Goal: Task Accomplishment & Management: Complete application form

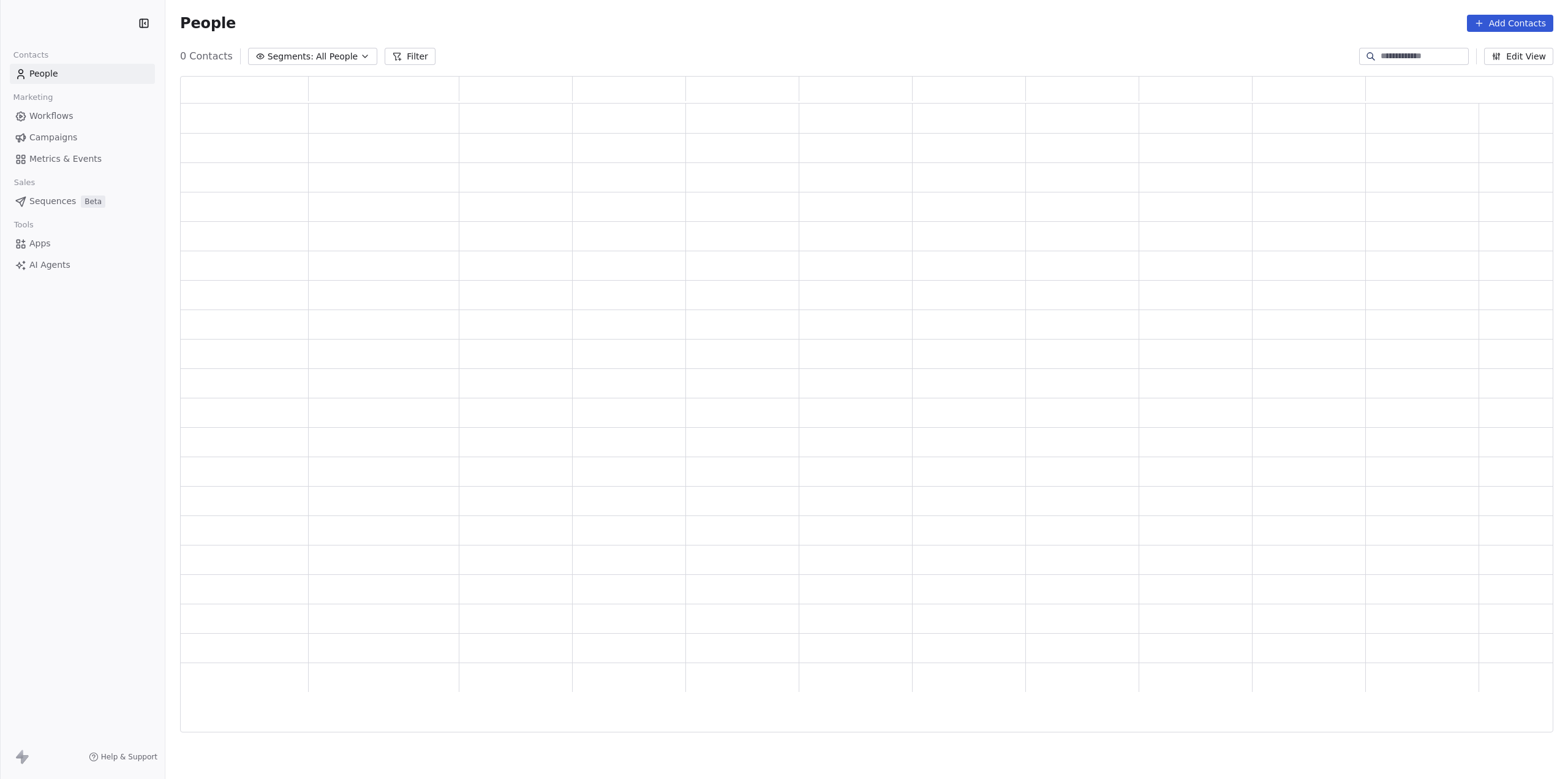
scroll to position [647, 1364]
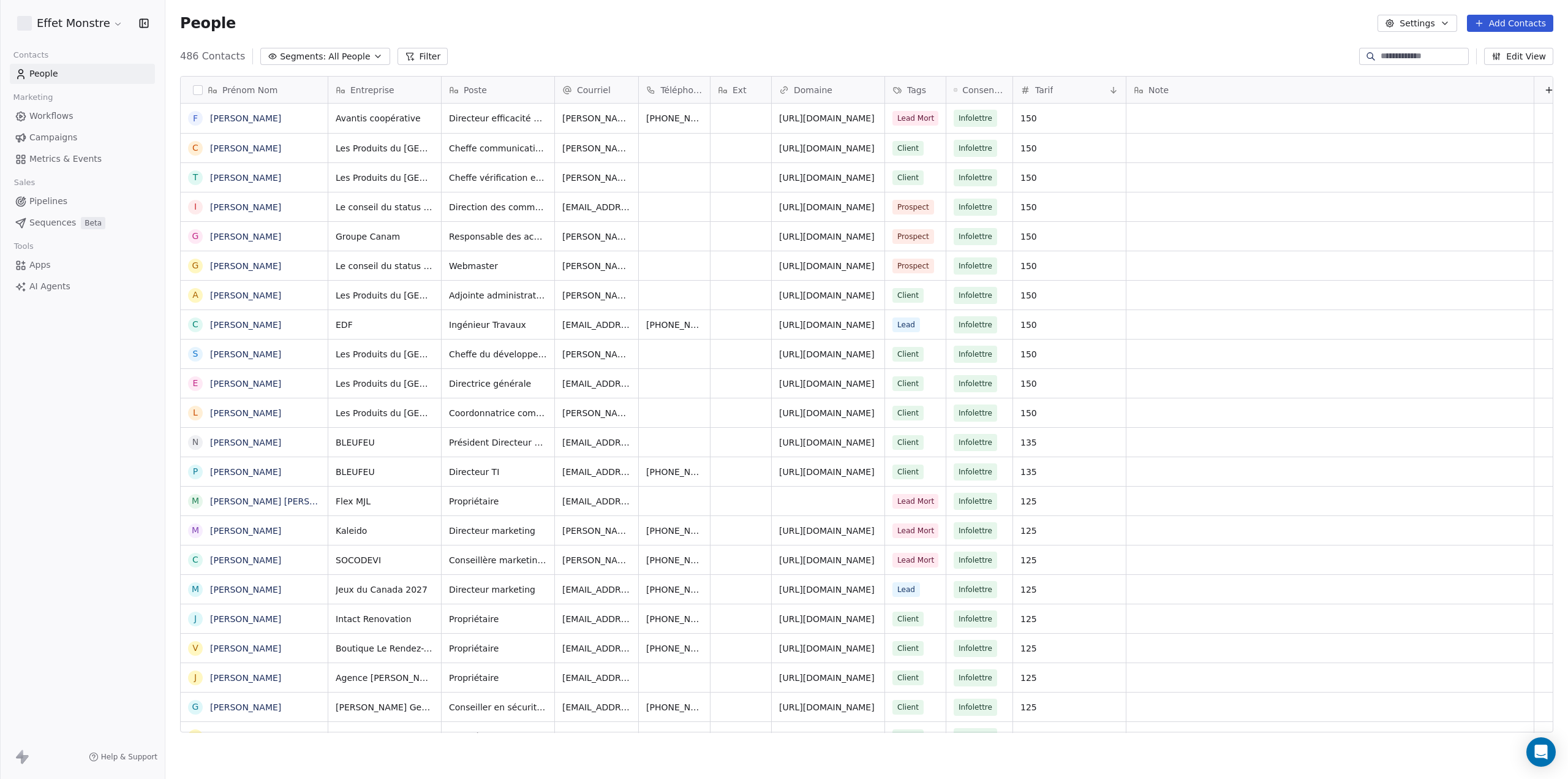
scroll to position [676, 1393]
click at [50, 208] on link "Pipelines" at bounding box center [82, 201] width 145 height 20
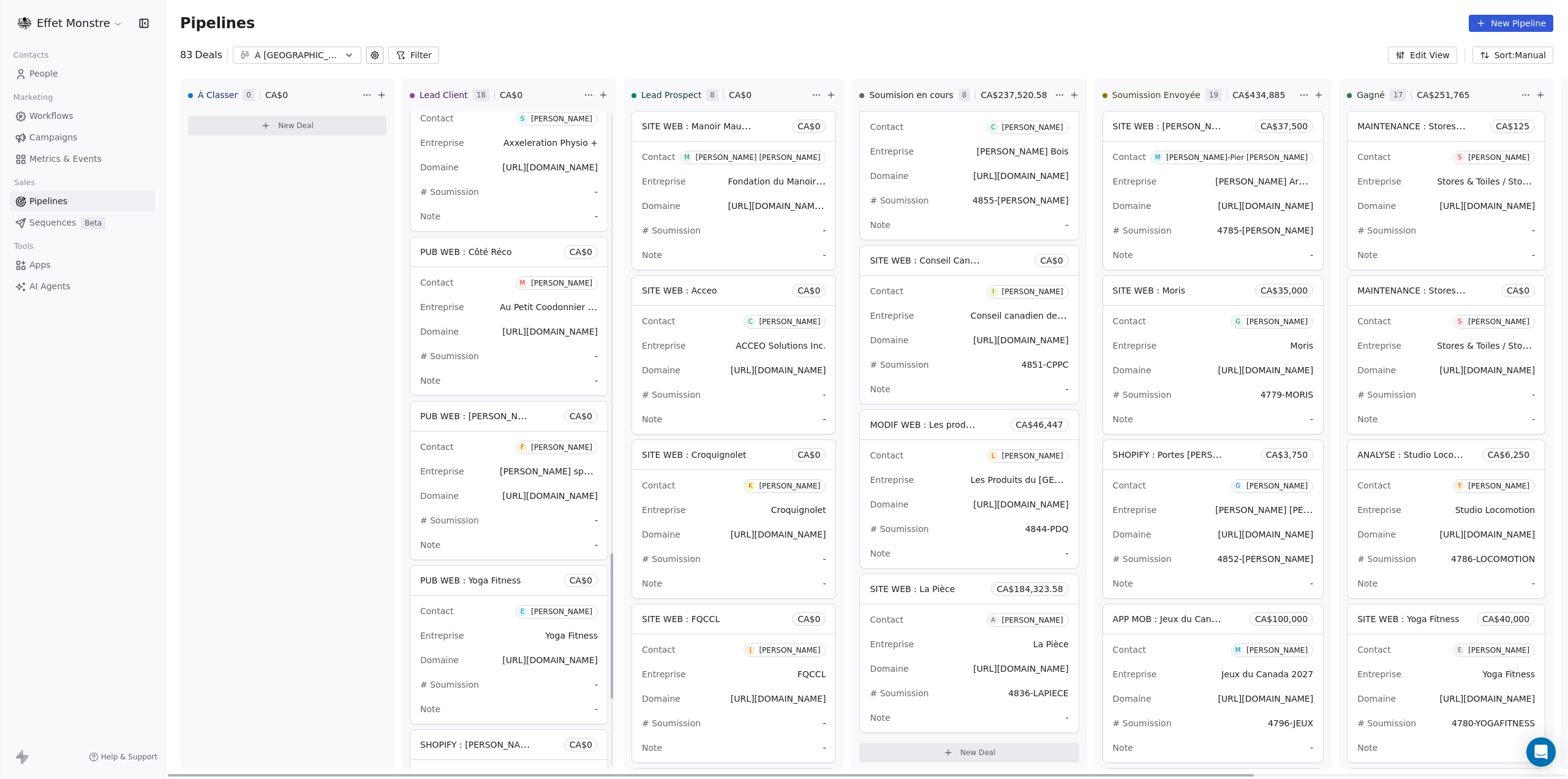
scroll to position [2243, 0]
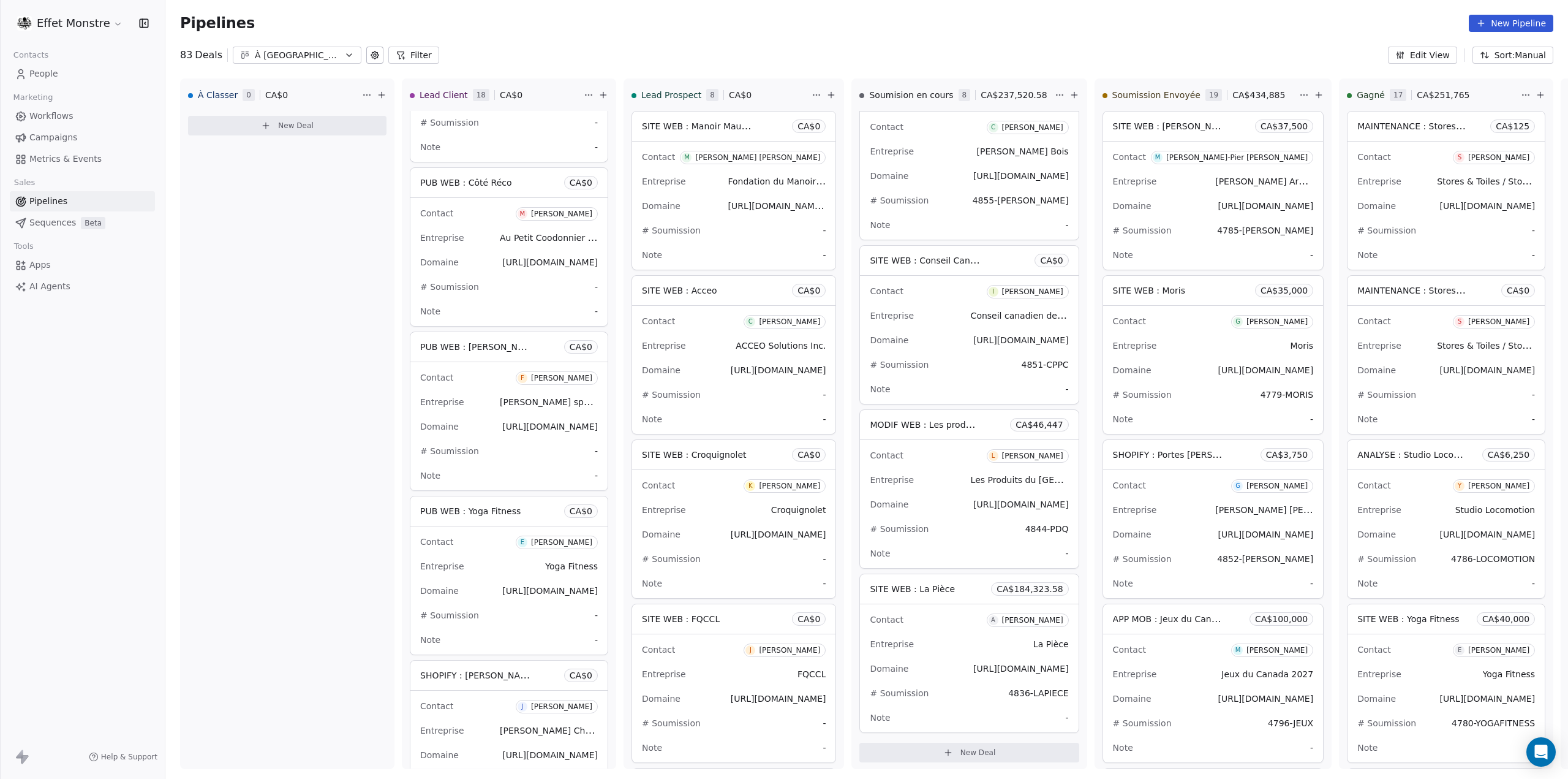
click at [47, 83] on link "People" at bounding box center [82, 74] width 145 height 20
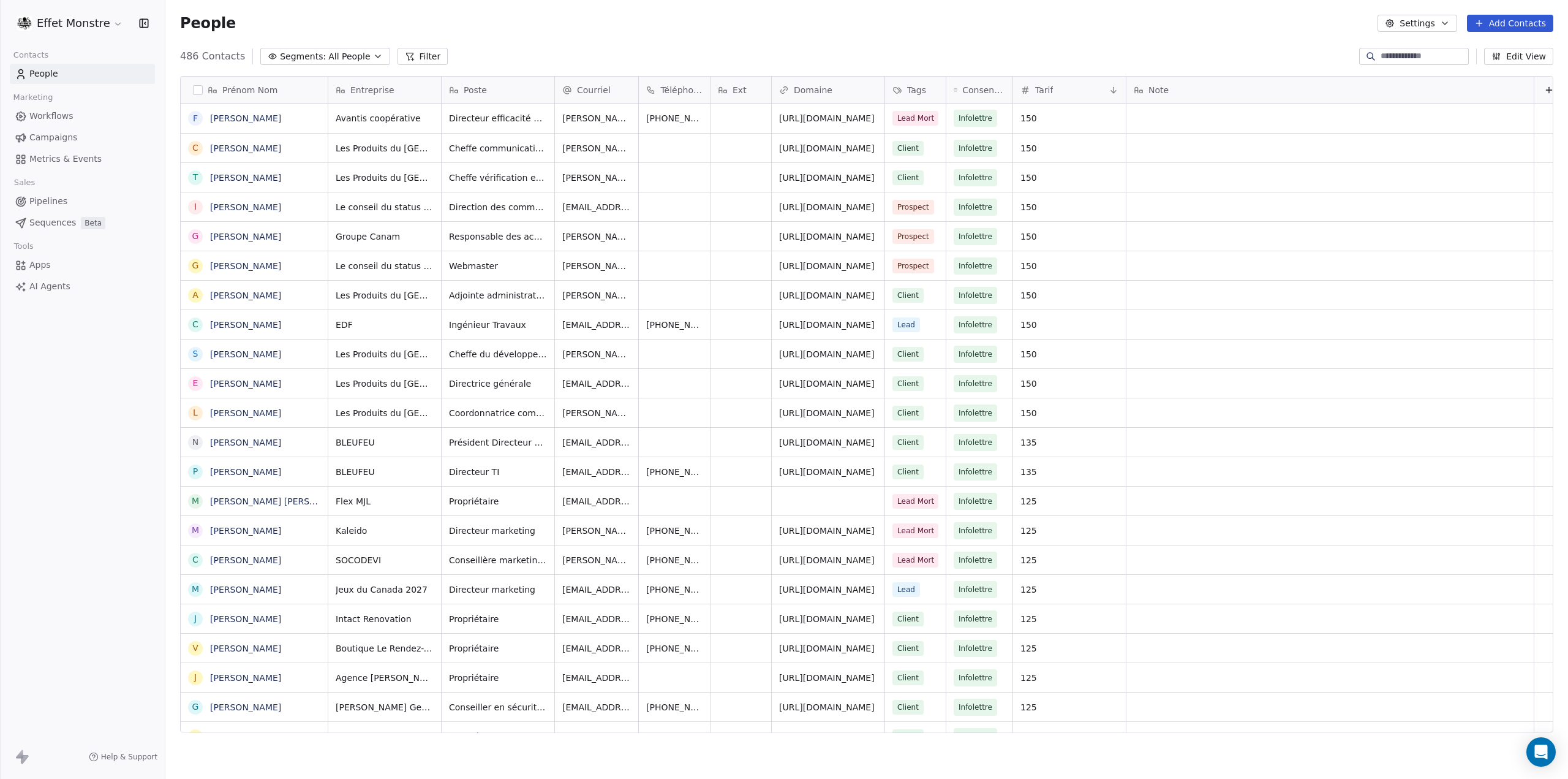
scroll to position [676, 1393]
click at [305, 56] on span "Segments:" at bounding box center [303, 56] width 46 height 13
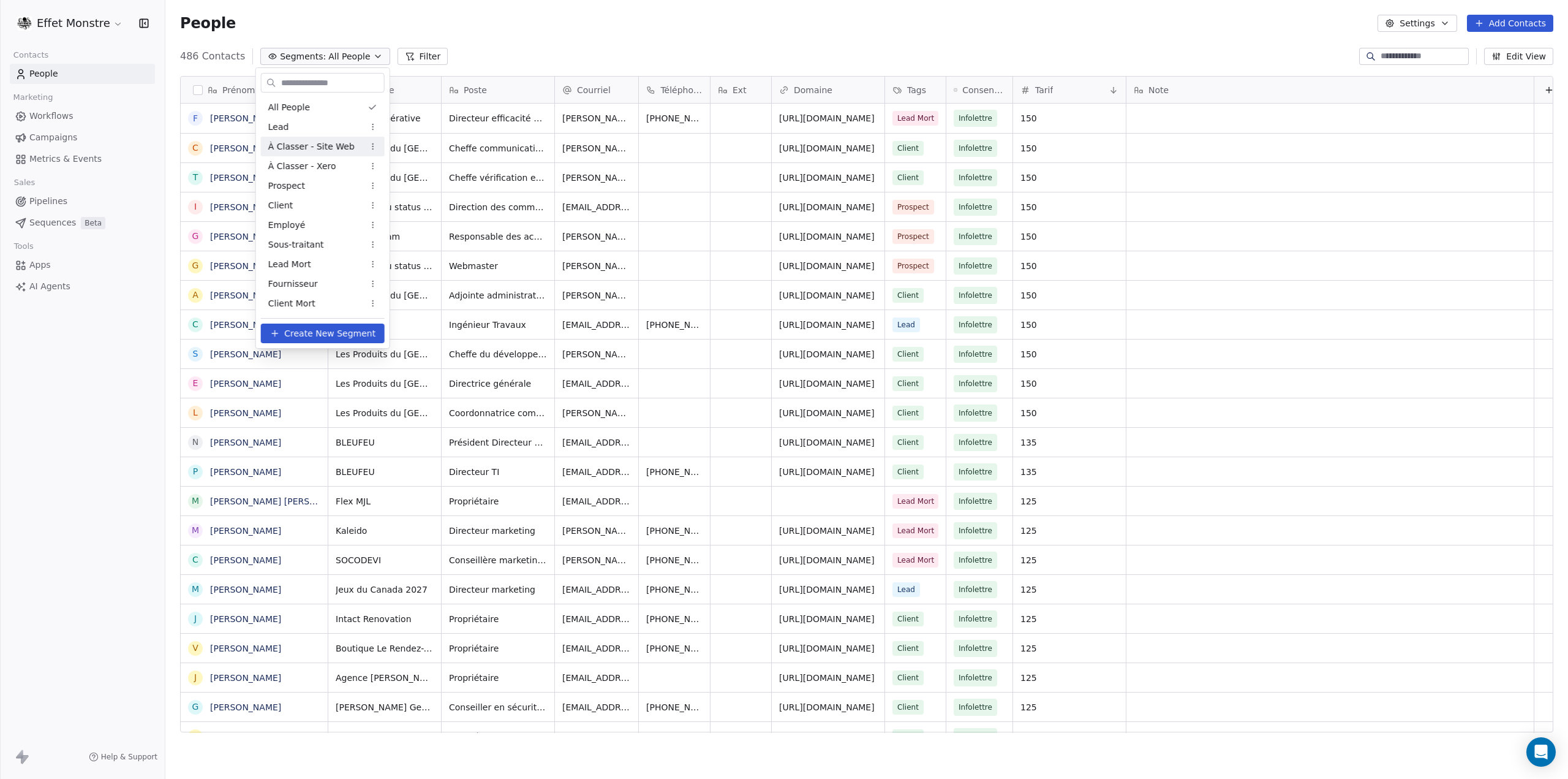
click at [316, 148] on span "À Classer - Site Web" at bounding box center [311, 147] width 86 height 13
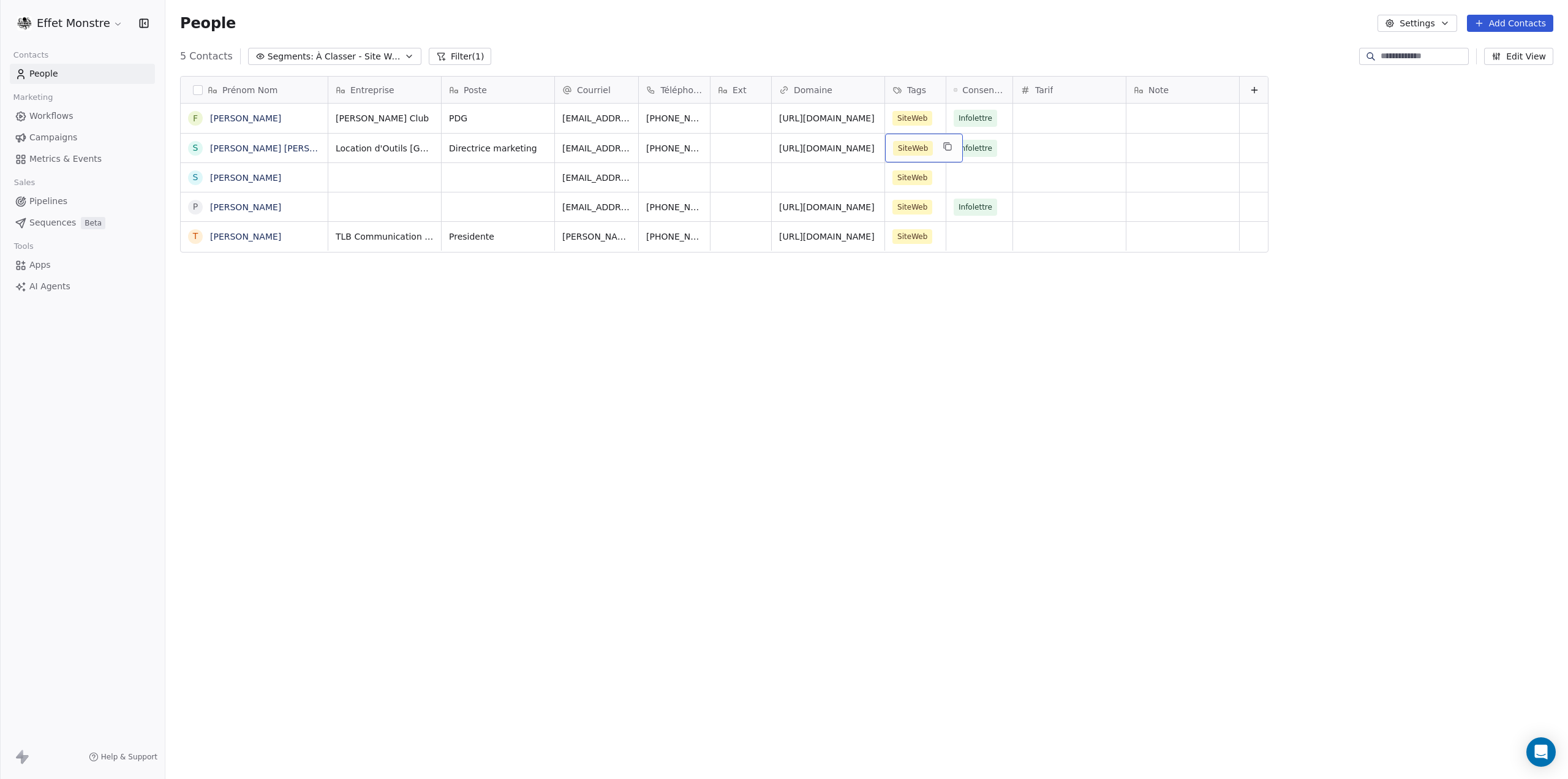
click at [928, 142] on span "SiteWeb" at bounding box center [913, 148] width 40 height 15
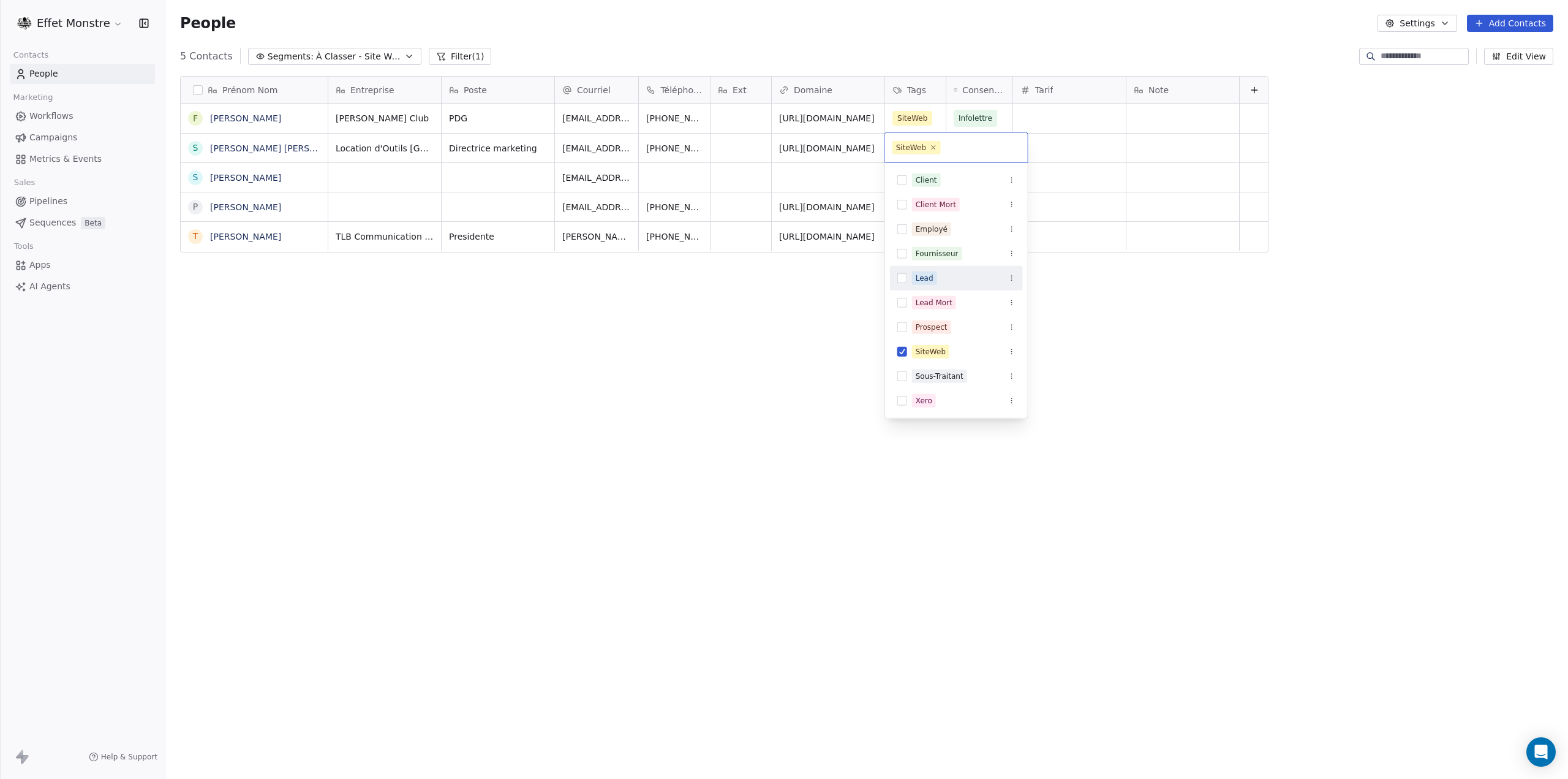
click at [907, 280] on button "Suggestions" at bounding box center [902, 278] width 10 height 10
click at [904, 361] on button "Suggestions" at bounding box center [902, 366] width 10 height 10
click at [642, 395] on html "Effet Monstre Contacts People Marketing Workflows Campaigns Metrics & Events Sa…" at bounding box center [784, 389] width 1568 height 779
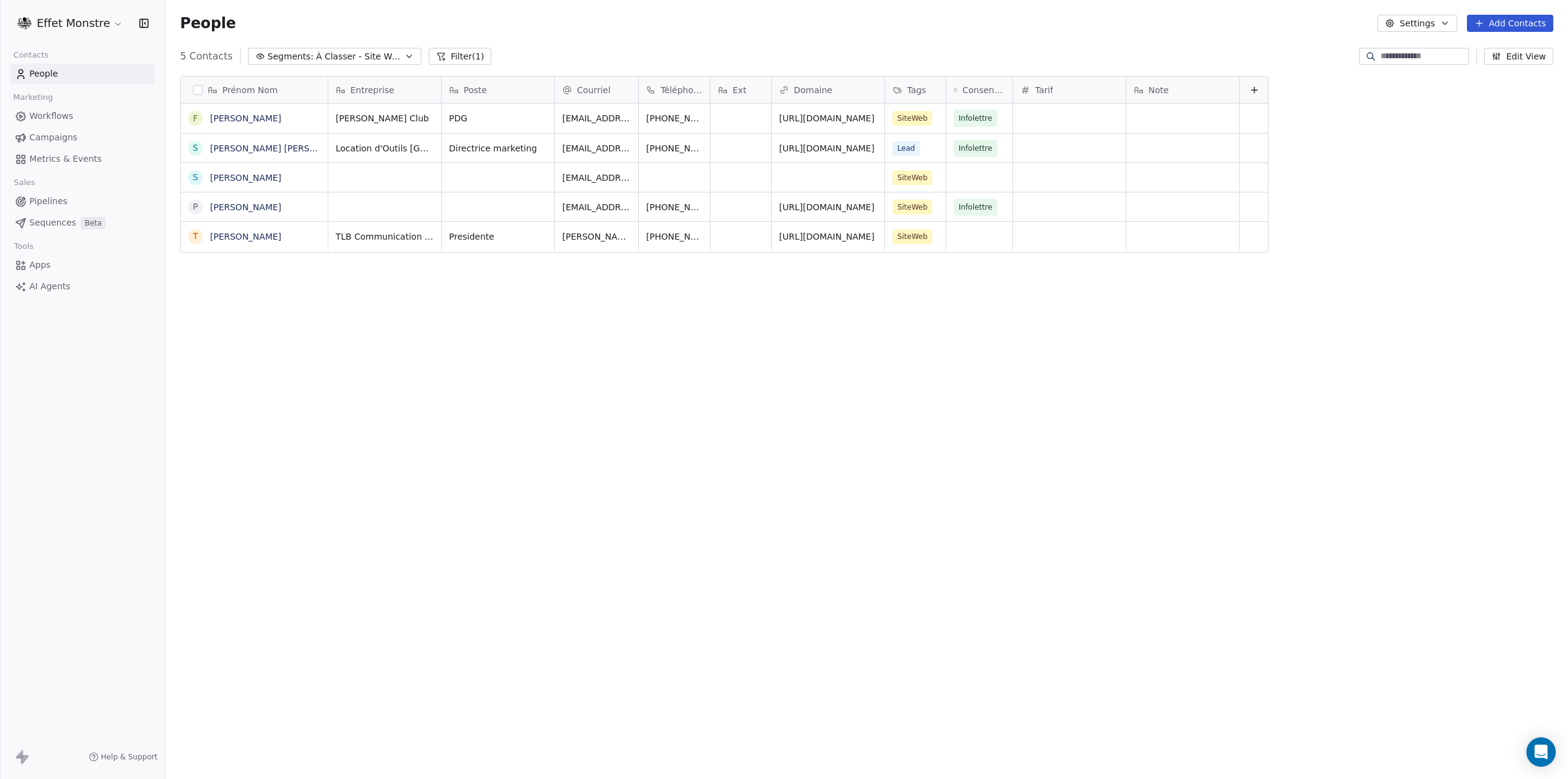
click at [337, 421] on div "Prénom Nom F Frederick Keays Levesque S Sara Bouaicha Dufresne S Simon Roy-Dufo…" at bounding box center [867, 408] width 1403 height 685
click at [379, 112] on span "Keays Club" at bounding box center [382, 118] width 93 height 12
click at [395, 433] on html "Effet Monstre Contacts People Marketing Workflows Campaigns Metrics & Events Sa…" at bounding box center [784, 389] width 1568 height 779
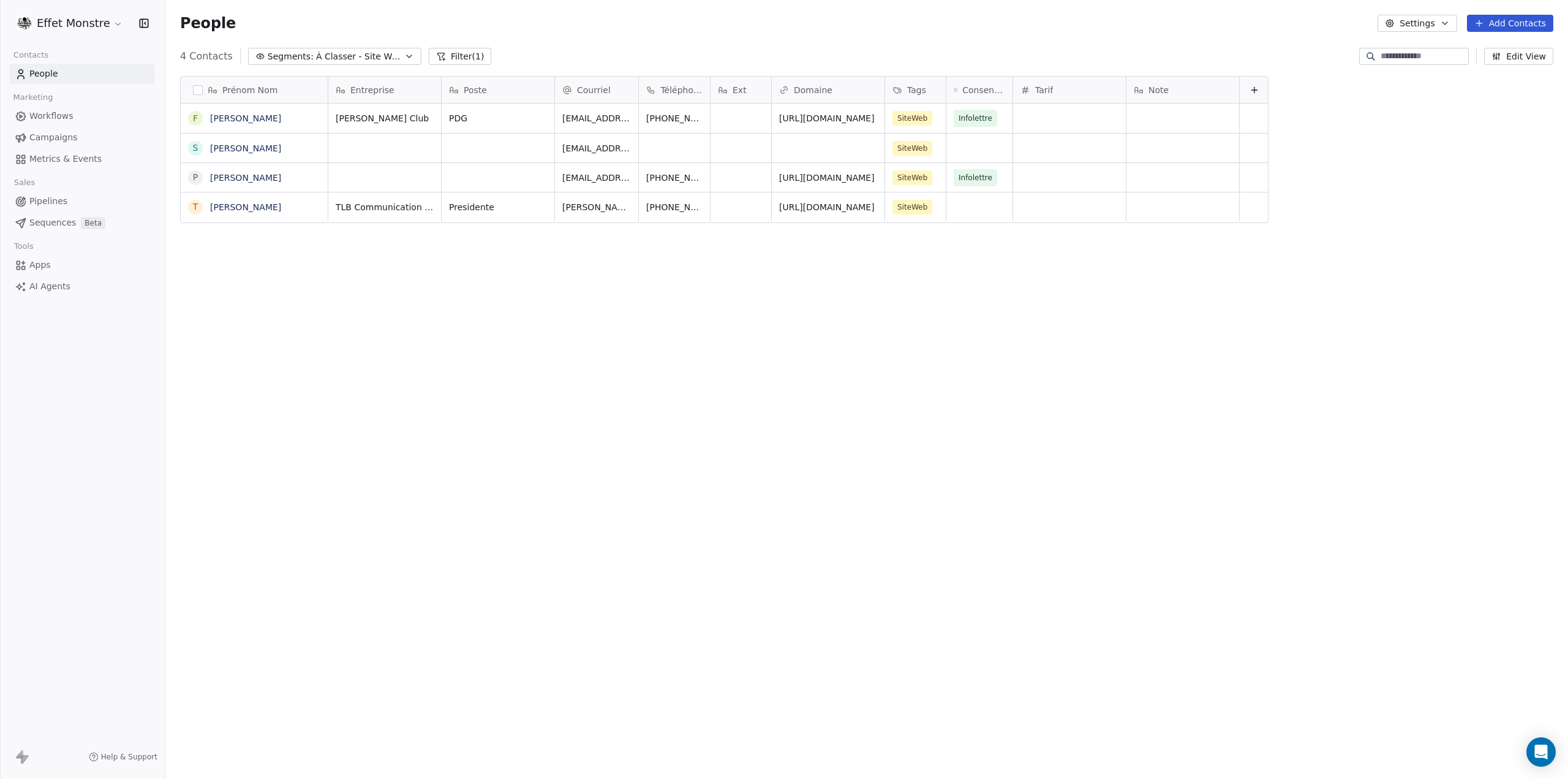
click at [373, 364] on div "Prénom Nom F Frederick Keays Levesque S Simon Roy-Dufort P Pierre-Yves Gigou T …" at bounding box center [867, 408] width 1403 height 685
click at [1510, 14] on div "People Settings Add Contacts" at bounding box center [867, 23] width 1403 height 47
click at [321, 46] on div "People Settings Add Contacts" at bounding box center [867, 23] width 1403 height 47
click at [1522, 28] on button "Add Contacts" at bounding box center [1510, 23] width 86 height 17
click at [1499, 48] on span "Create new contact" at bounding box center [1517, 50] width 84 height 13
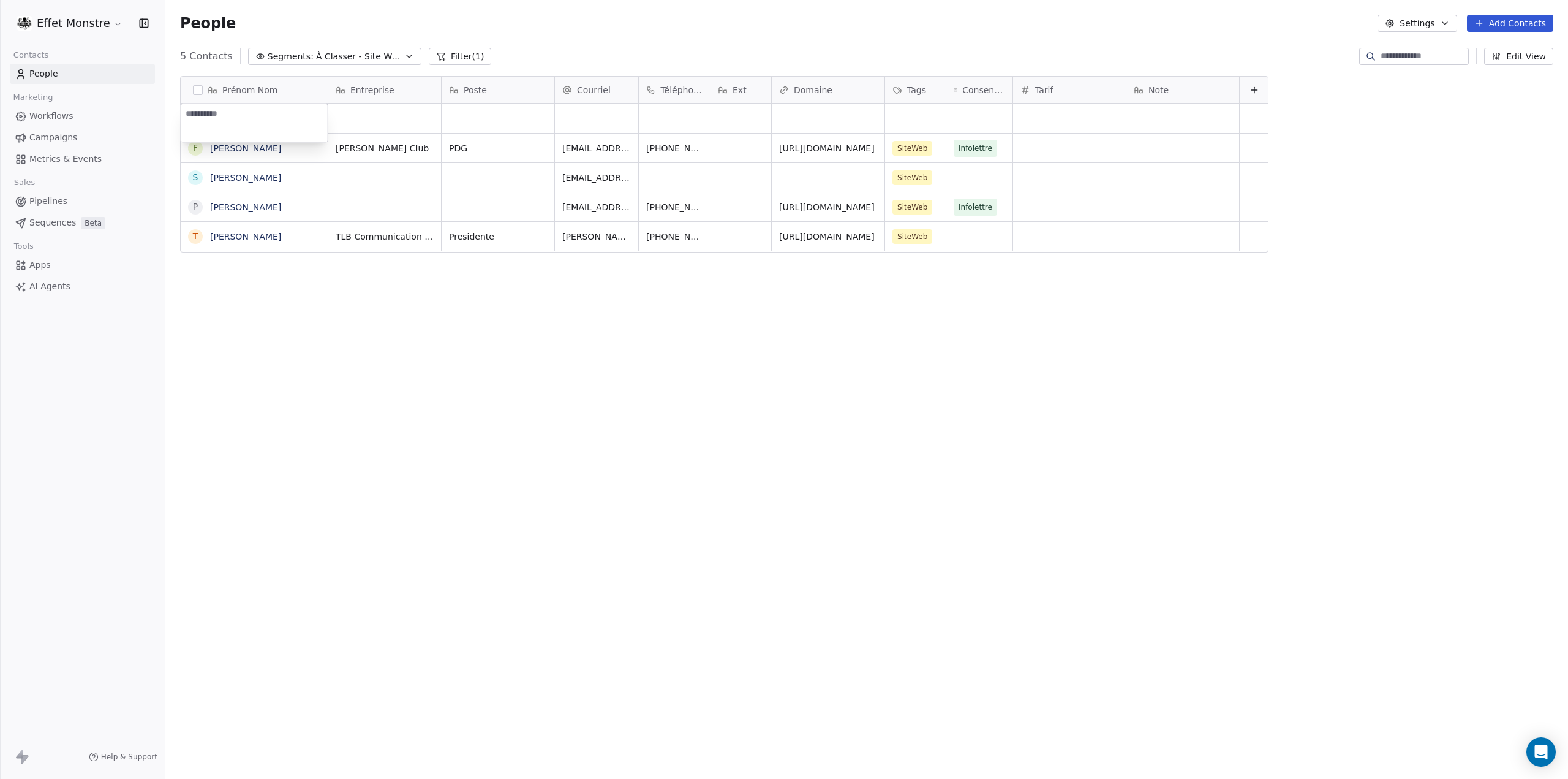
click at [897, 132] on html "Effet Monstre Contacts People Marketing Workflows Campaigns Metrics & Events Sa…" at bounding box center [784, 389] width 1568 height 779
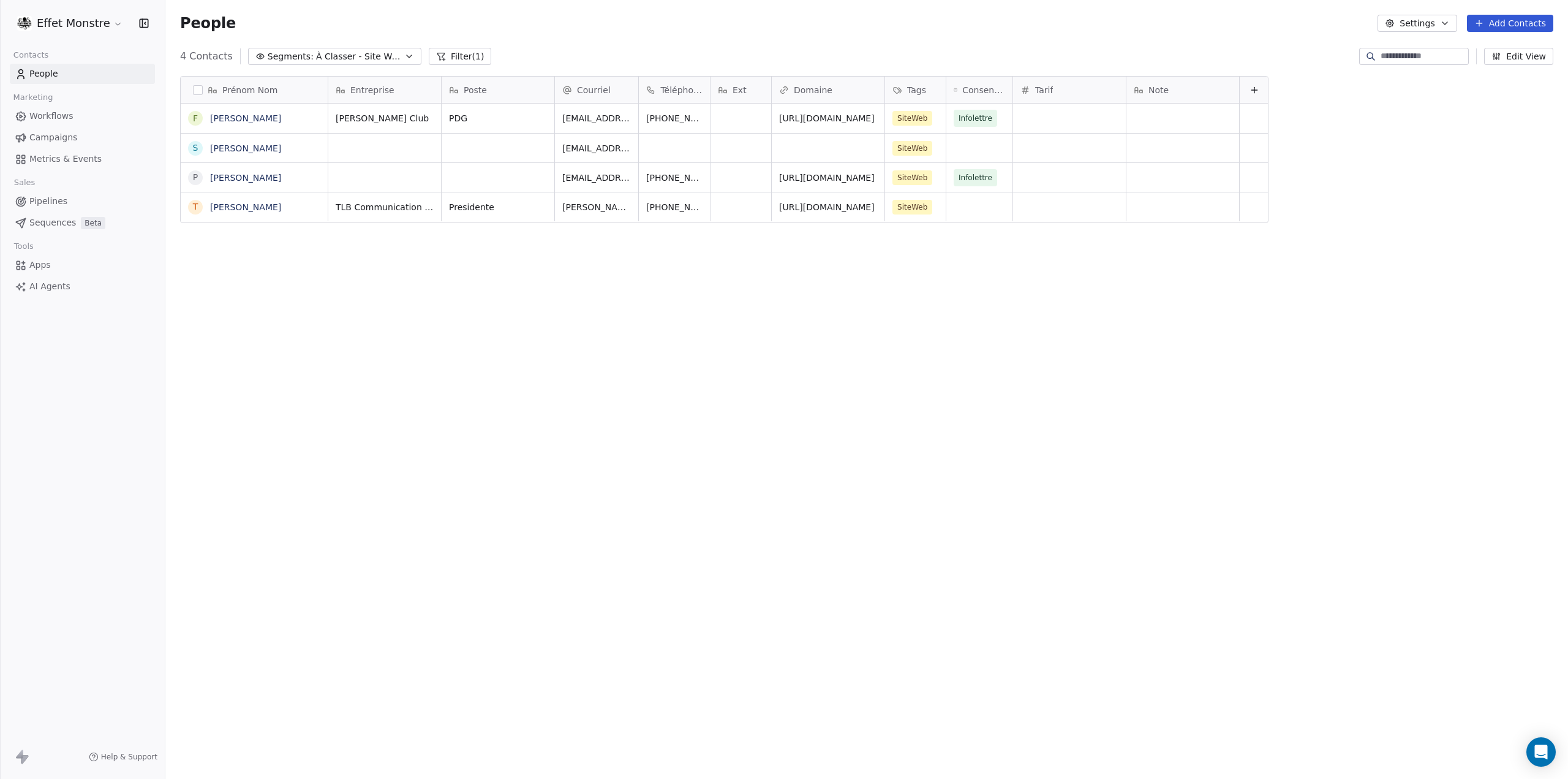
click at [1511, 22] on button "Add Contacts" at bounding box center [1510, 23] width 86 height 17
click at [1510, 47] on span "Create new contact" at bounding box center [1517, 50] width 84 height 13
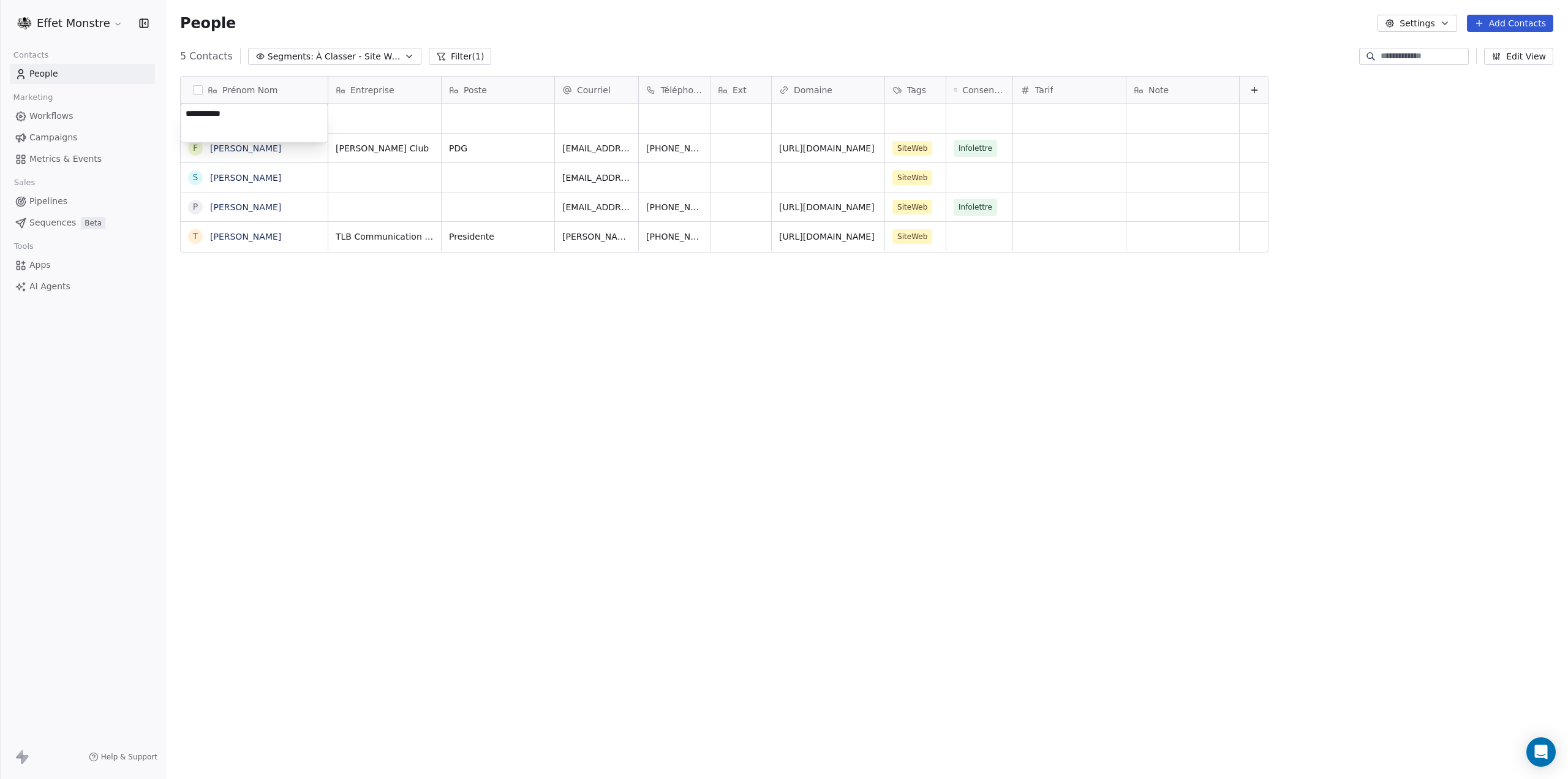
type textarea "**********"
click at [923, 115] on html "**********" at bounding box center [784, 389] width 1568 height 779
click at [916, 115] on div "grid" at bounding box center [915, 117] width 60 height 29
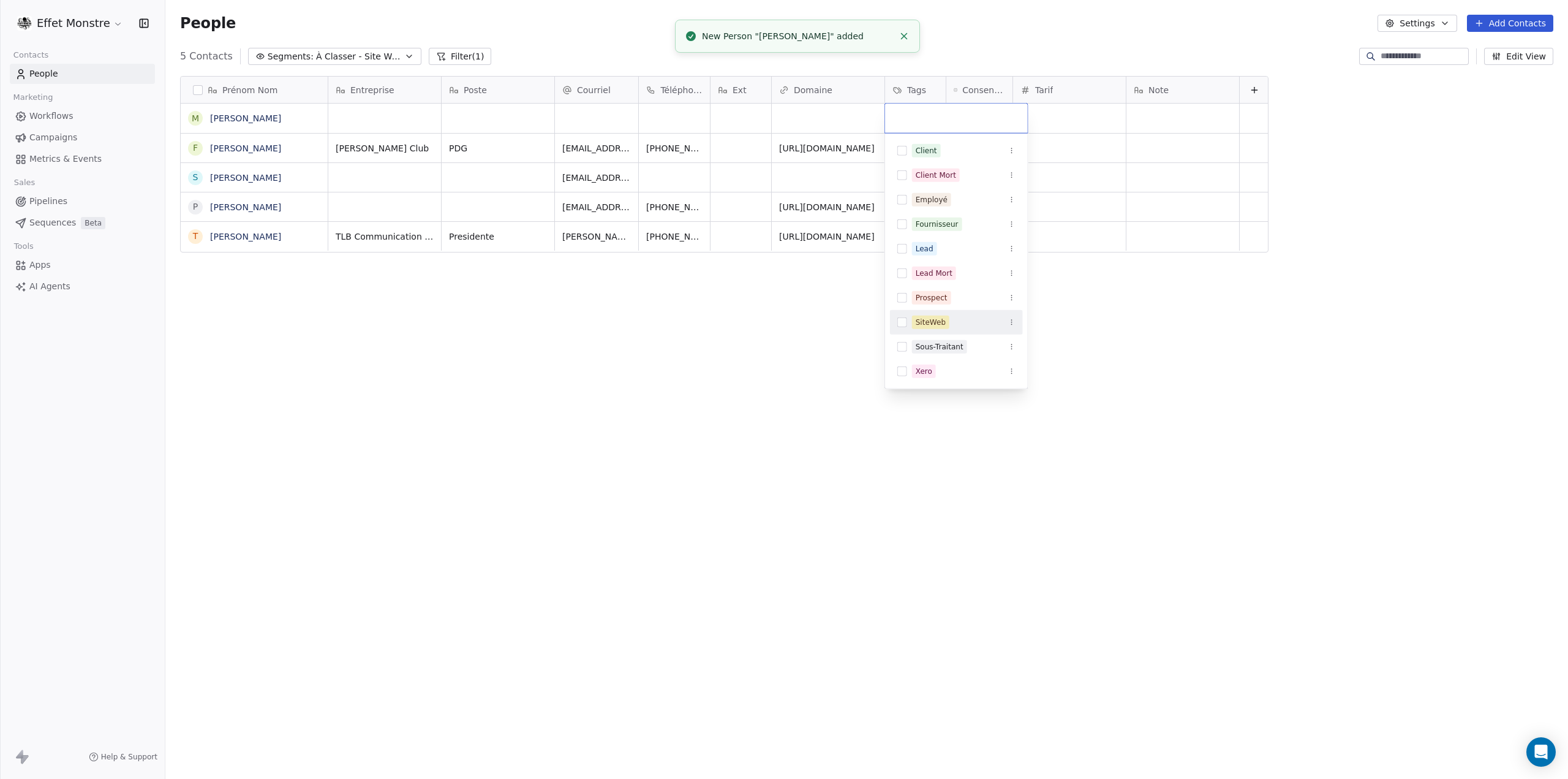
click at [902, 322] on button "Suggestions" at bounding box center [902, 322] width 10 height 10
click at [826, 418] on html "Effet Monstre Contacts People Marketing Workflows Campaigns Metrics & Events Sa…" at bounding box center [784, 389] width 1568 height 779
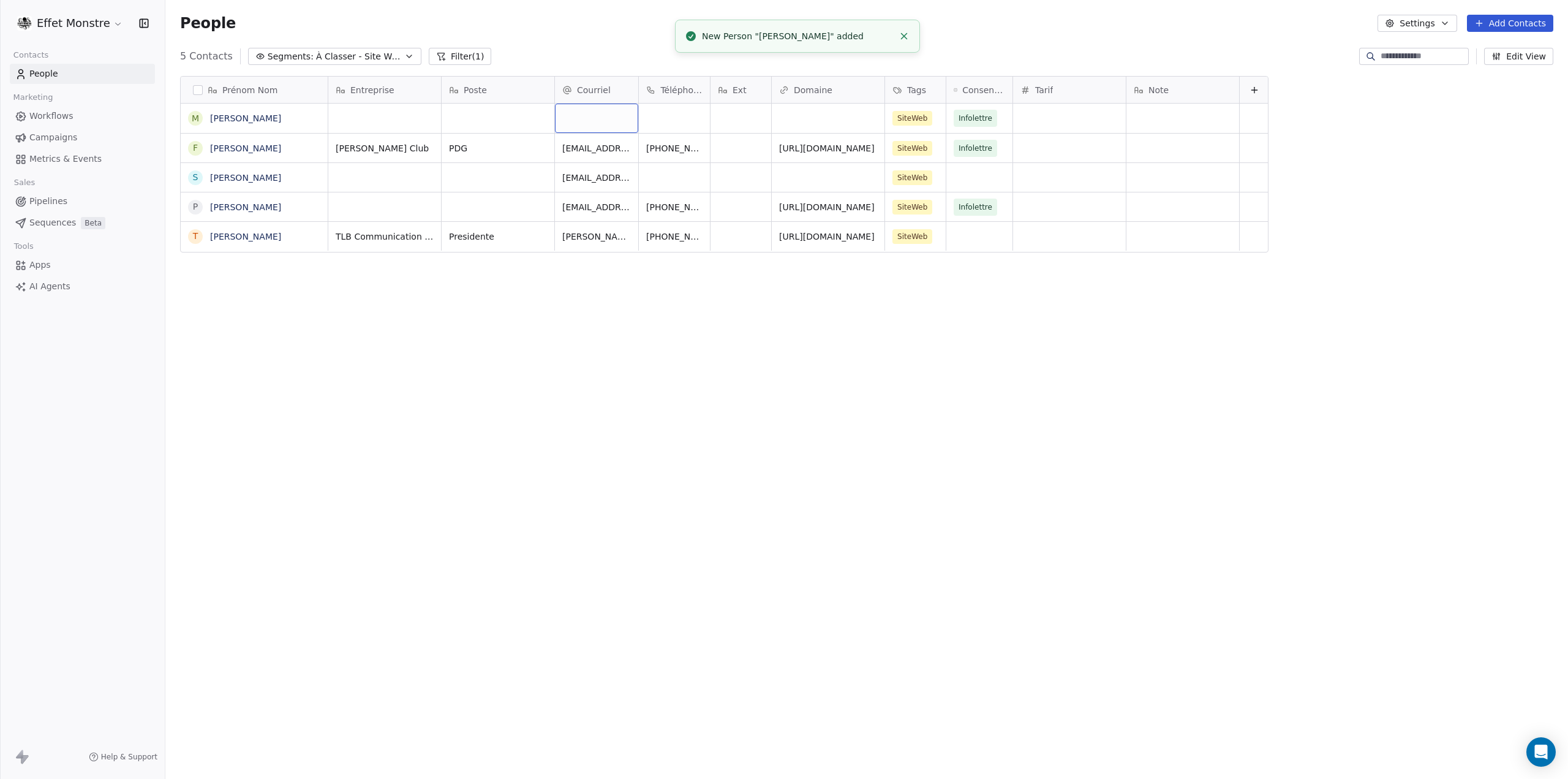
click at [591, 105] on div "grid" at bounding box center [596, 117] width 84 height 29
type input "**********"
click at [706, 379] on html "Effet Monstre Contacts People Marketing Workflows Campaigns Metrics & Events Sa…" at bounding box center [784, 389] width 1568 height 779
click at [333, 52] on span "À Classer - Site Web" at bounding box center [359, 56] width 86 height 13
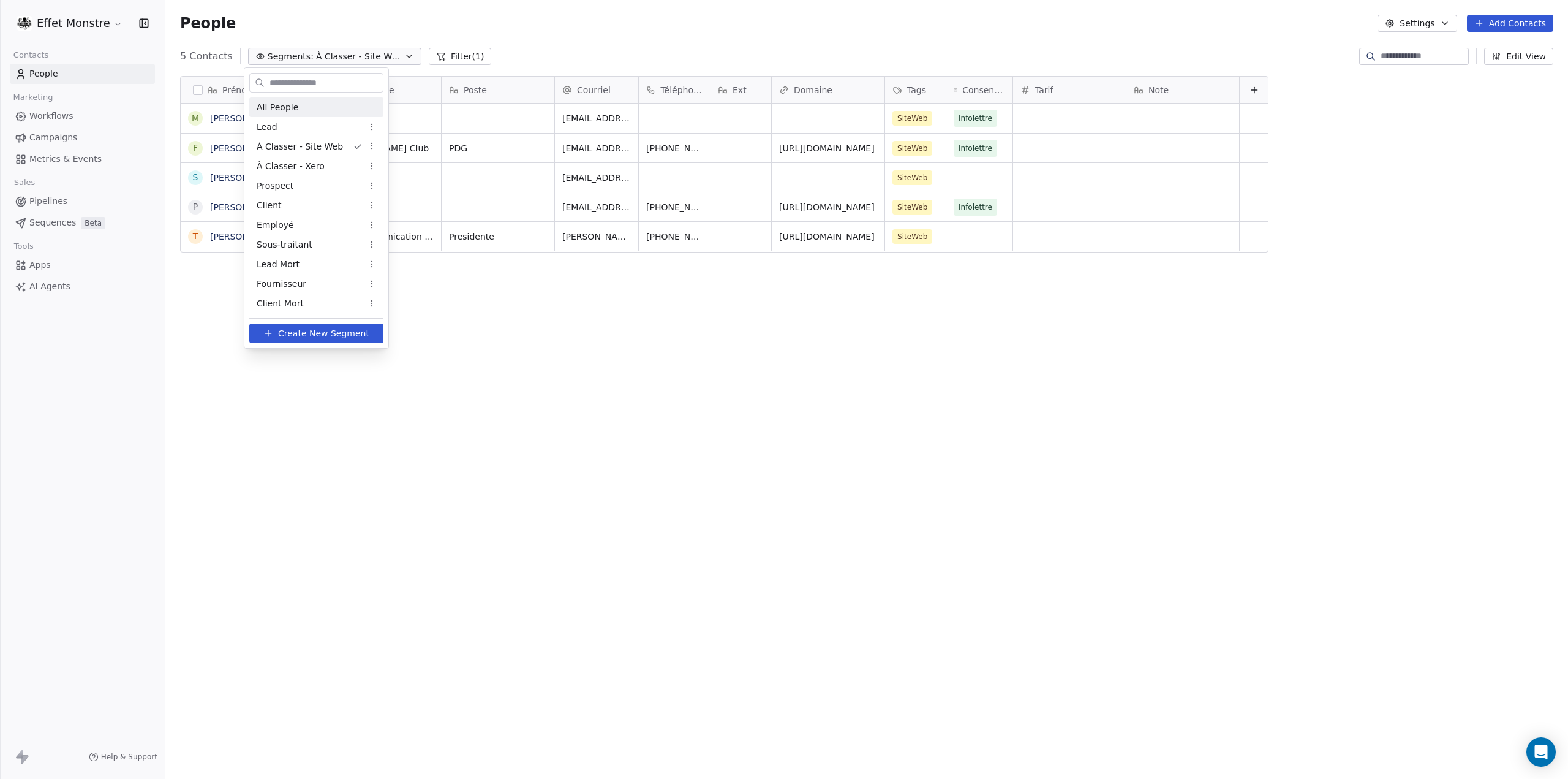
click at [278, 106] on span "All People" at bounding box center [277, 107] width 41 height 13
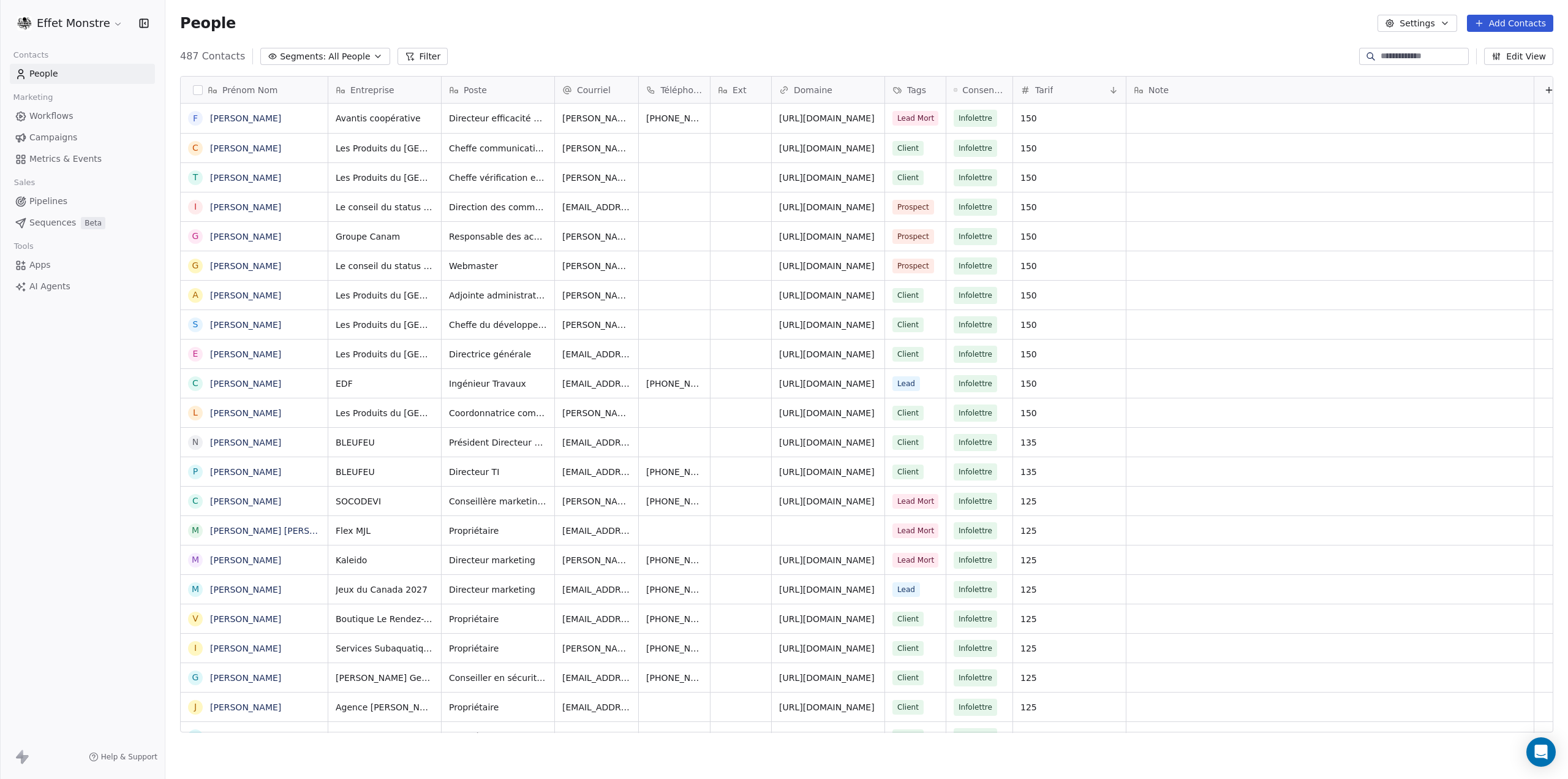
scroll to position [676, 1393]
click at [1423, 61] on input at bounding box center [1423, 56] width 86 height 12
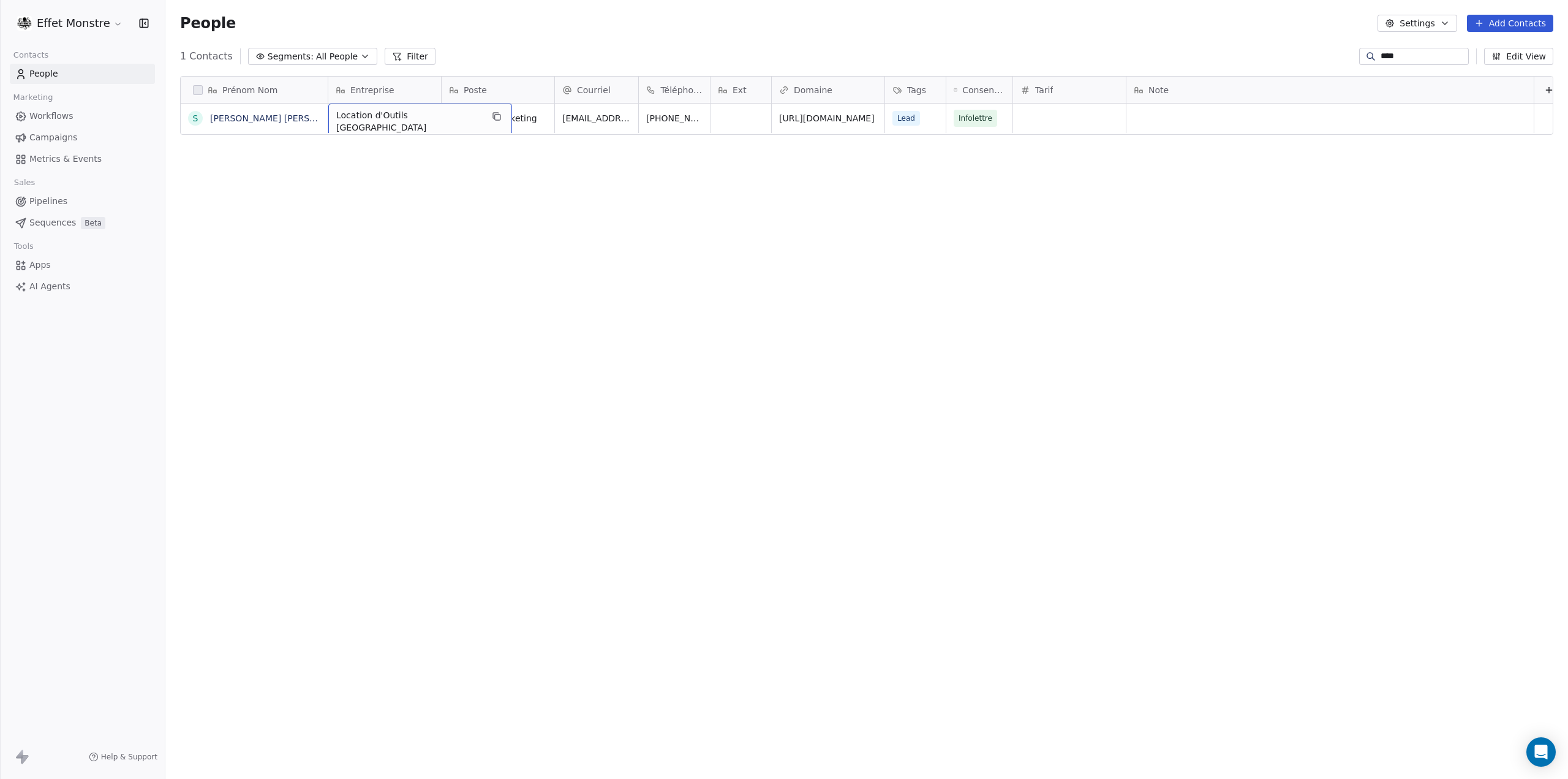
click at [382, 124] on span "Location d'Outils [GEOGRAPHIC_DATA]" at bounding box center [409, 122] width 146 height 24
click at [729, 314] on html "Effet Monstre Contacts People Marketing Workflows Campaigns Metrics & Events Sa…" at bounding box center [784, 389] width 1568 height 779
click at [1412, 51] on input "****" at bounding box center [1423, 56] width 86 height 12
type input "******"
click at [380, 122] on div "grid" at bounding box center [385, 117] width 113 height 29
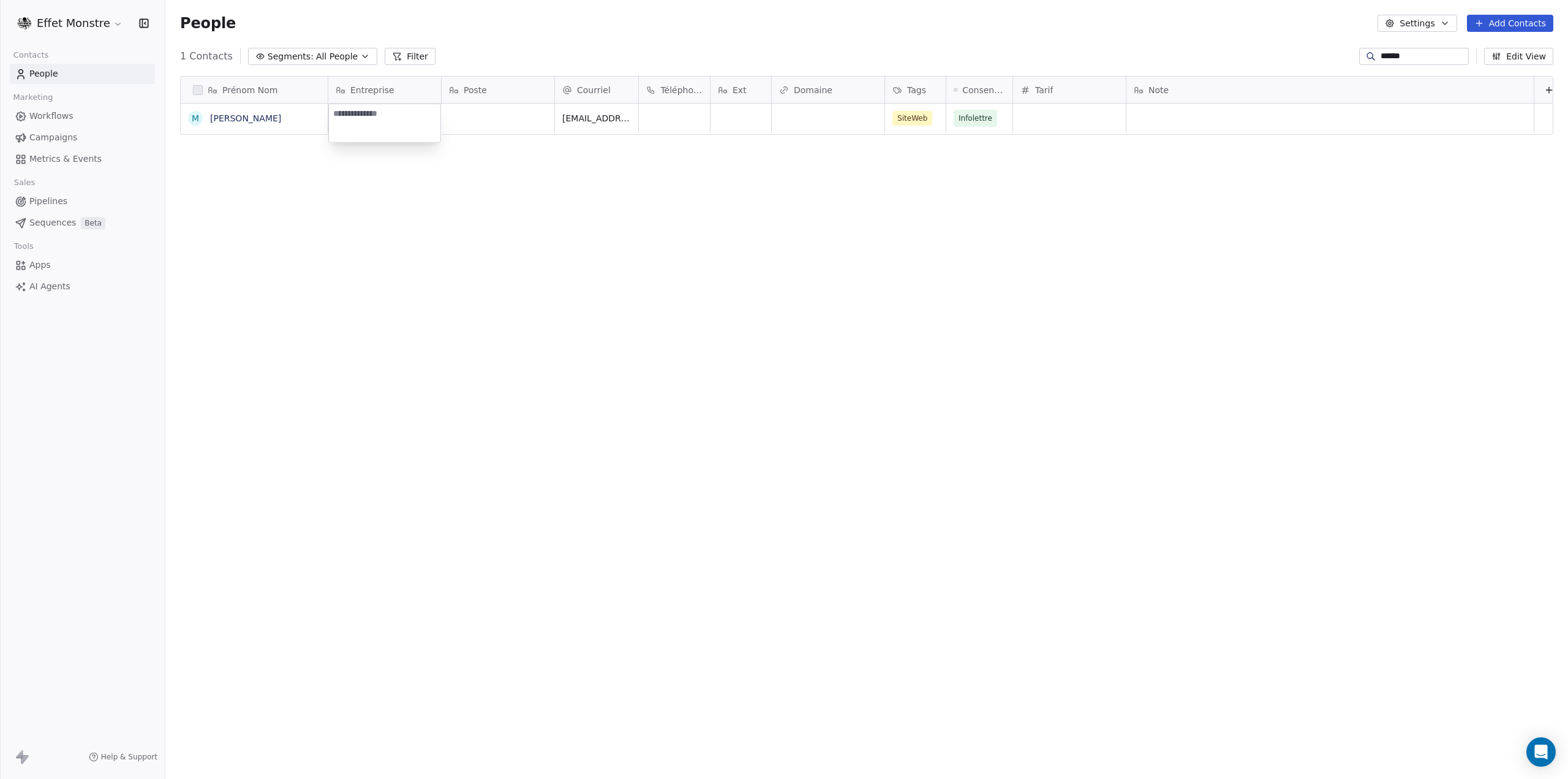
type textarea "**********"
click at [490, 185] on html "Effet Monstre Contacts People Marketing Workflows Campaigns Metrics & Events Sa…" at bounding box center [784, 389] width 1568 height 779
click at [847, 129] on div "grid" at bounding box center [828, 117] width 113 height 29
type input "**********"
click at [923, 304] on html "**********" at bounding box center [784, 389] width 1568 height 779
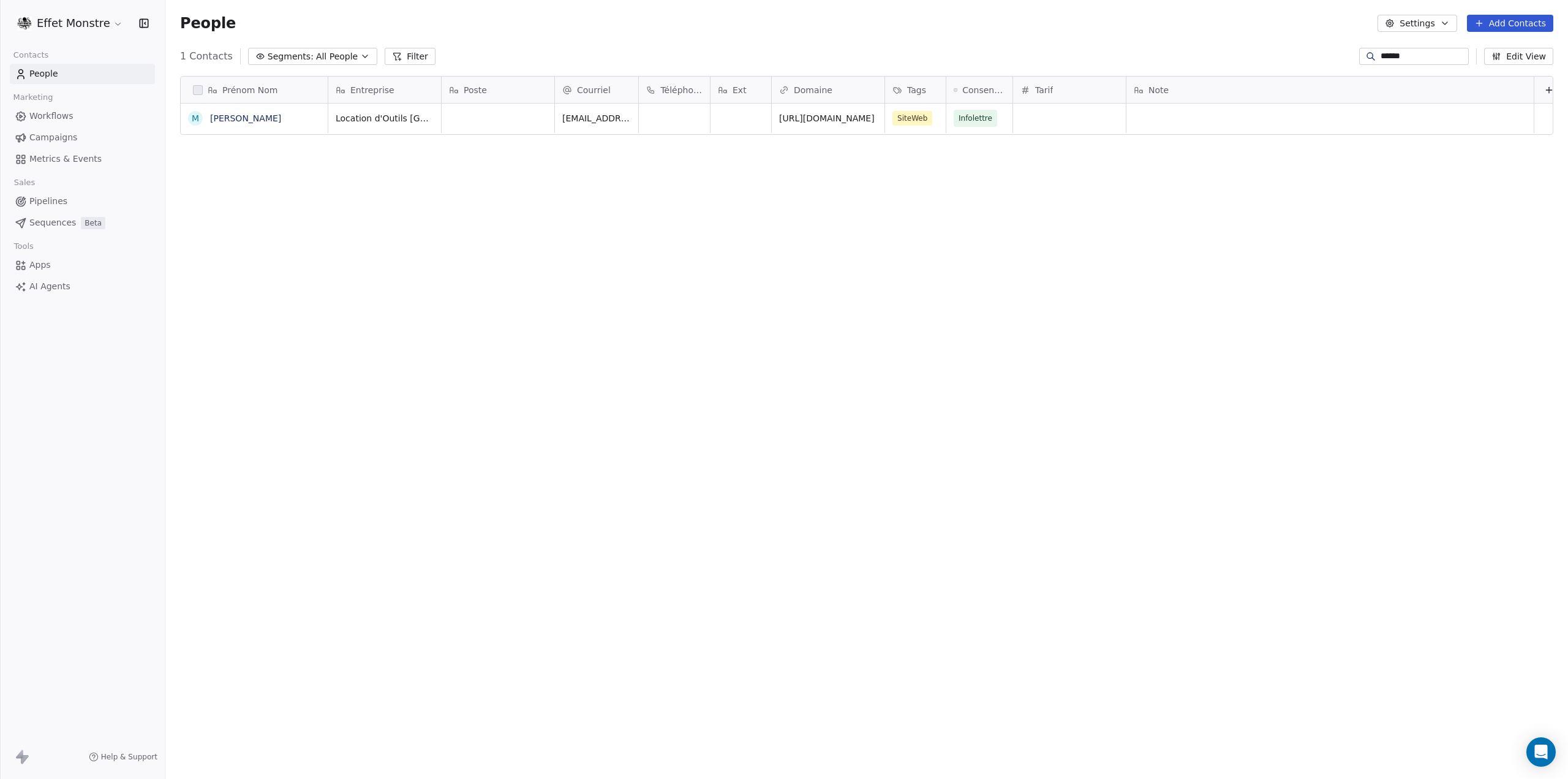
click at [888, 287] on div "Prénom Nom M Marie Labrie Entreprise Poste Courriel Téléphone Ext Domaine Tags …" at bounding box center [867, 408] width 1403 height 685
click at [480, 113] on div "grid" at bounding box center [498, 117] width 113 height 29
type textarea "**********"
click at [480, 107] on div "Adjointe Marketing" at bounding box center [500, 117] width 119 height 29
click at [486, 114] on span "Adjointe Marketing" at bounding box center [490, 118] width 81 height 12
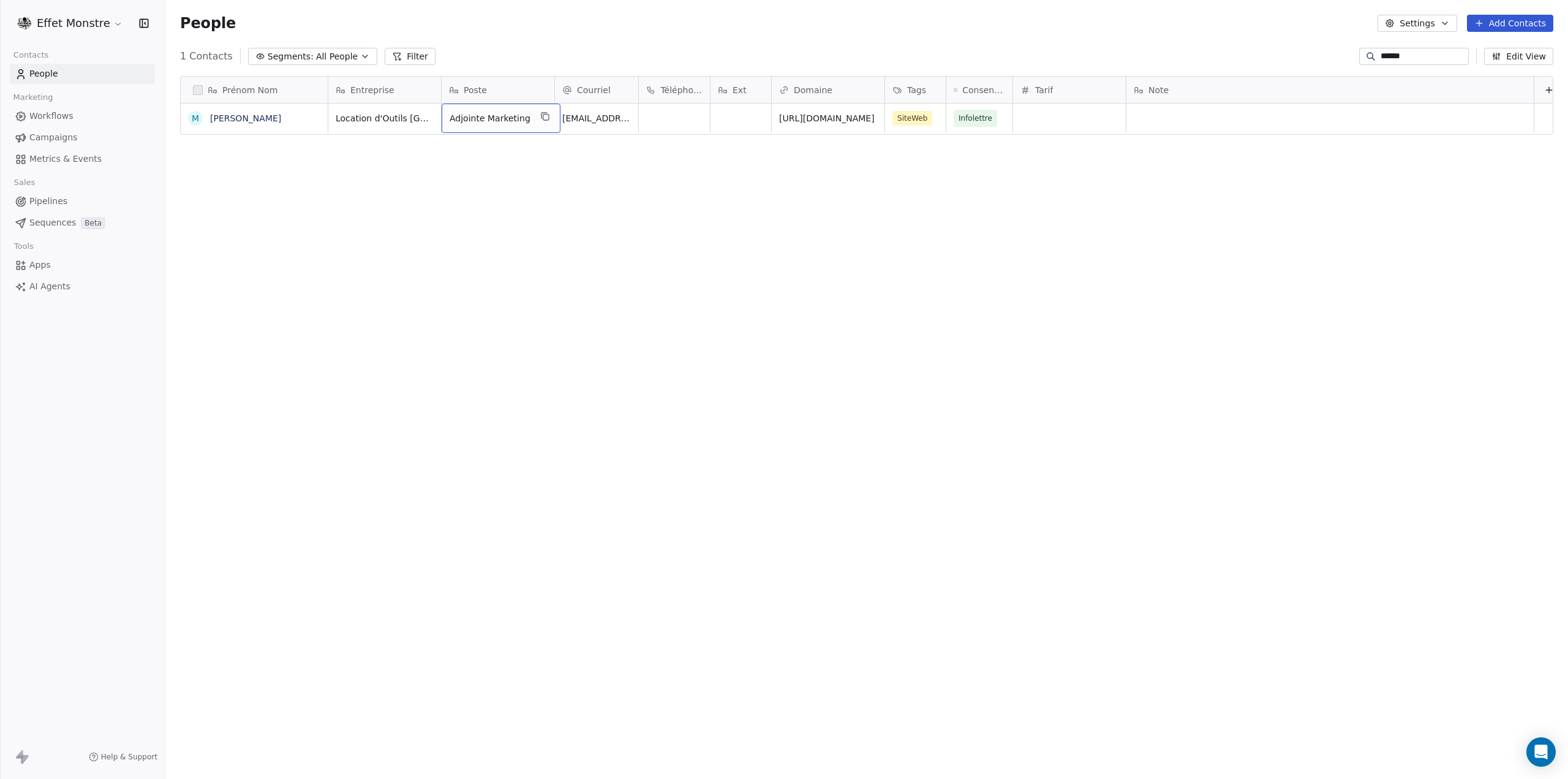
click at [486, 114] on span "Adjointe Marketing" at bounding box center [490, 118] width 81 height 12
type textarea "**********"
drag, startPoint x: 485, startPoint y: 360, endPoint x: 629, endPoint y: 12, distance: 376.6
click at [485, 359] on div "Prénom Nom M Marie Labrie Entreprise Poste Courriel Téléphone Ext Domaine Tags …" at bounding box center [867, 408] width 1403 height 685
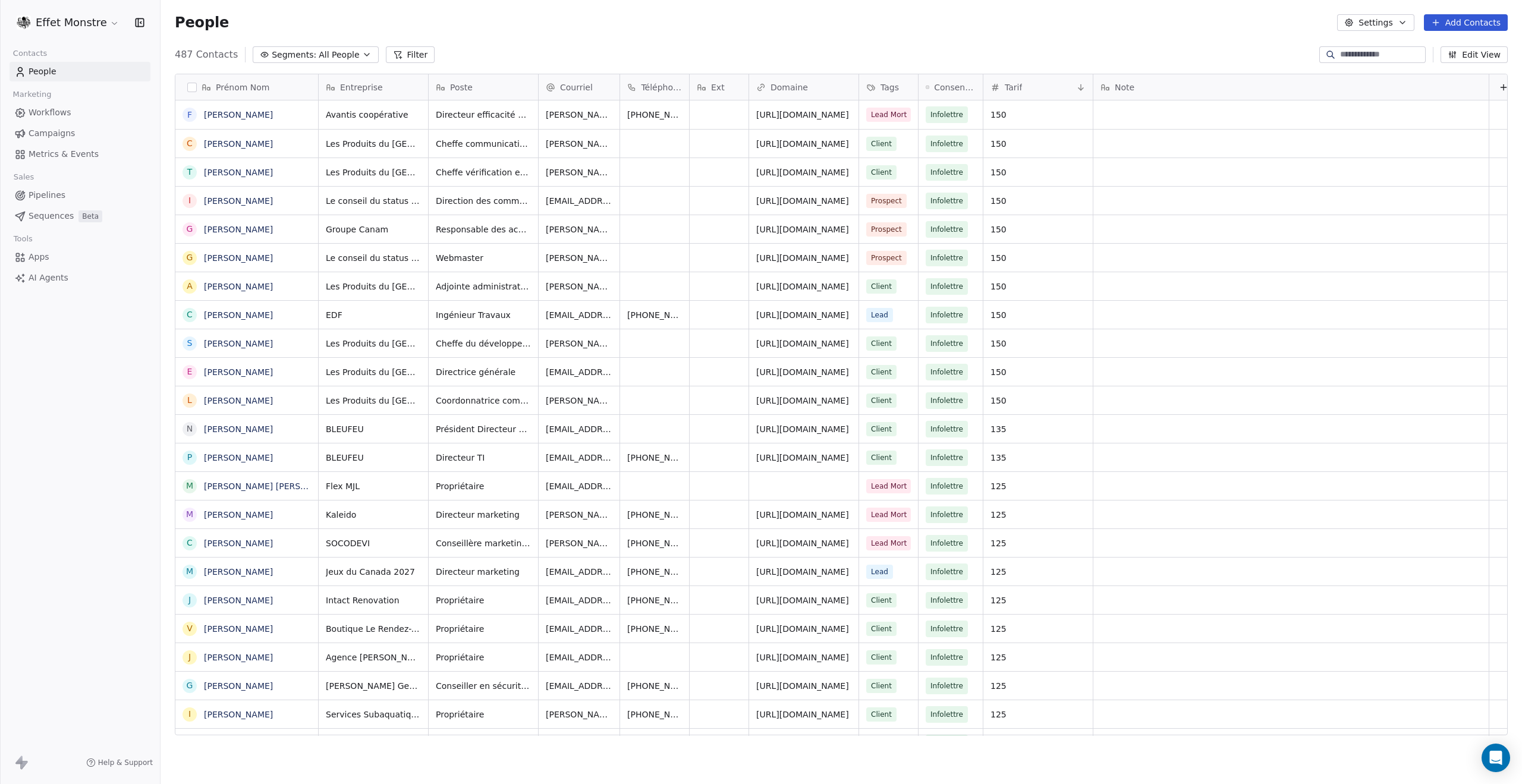
scroll to position [681, 1352]
click at [1376, 47] on div "*" at bounding box center [1372, 54] width 106 height 16
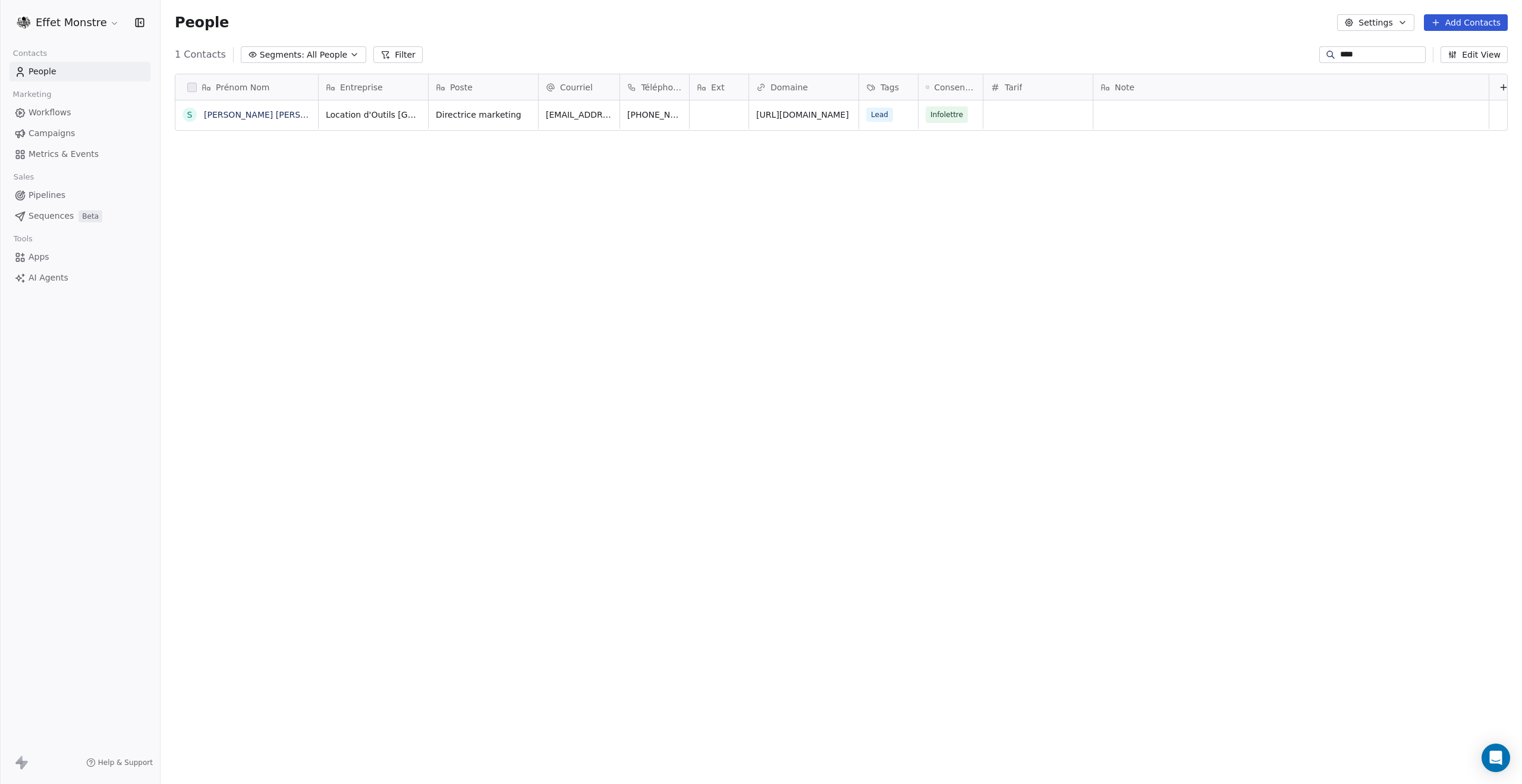
type input "****"
click at [673, 181] on div "Prénom Nom S [PERSON_NAME] [PERSON_NAME] Entreprise Poste Courriel Téléphone Ex…" at bounding box center [842, 408] width 1362 height 690
click at [665, 125] on div "[PHONE_NUMBER]" at bounding box center [676, 114] width 113 height 28
click at [785, 103] on html "Effet Monstre Contacts People Marketing Workflows Campaigns Metrics & Events Sa…" at bounding box center [761, 392] width 1522 height 784
click at [782, 106] on div "[URL][DOMAIN_NAME]" at bounding box center [814, 114] width 130 height 28
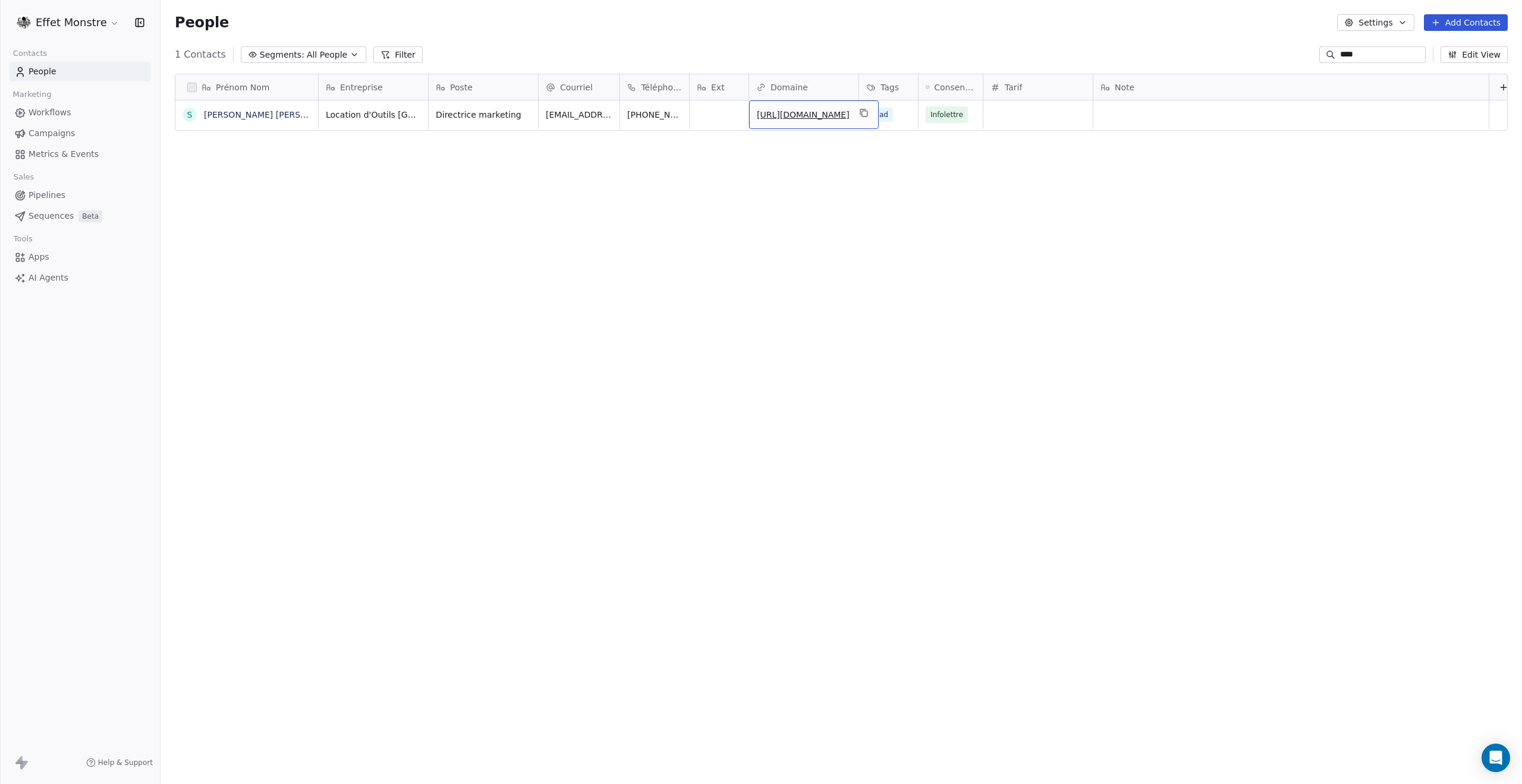
click at [782, 106] on div "[URL][DOMAIN_NAME]" at bounding box center [814, 114] width 130 height 28
click at [1096, 381] on html "**********" at bounding box center [761, 392] width 1522 height 784
